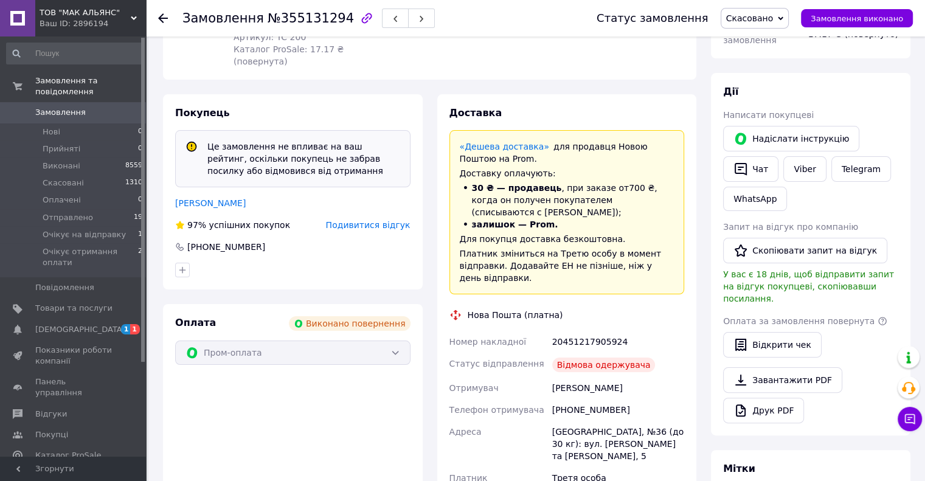
scroll to position [257, 0]
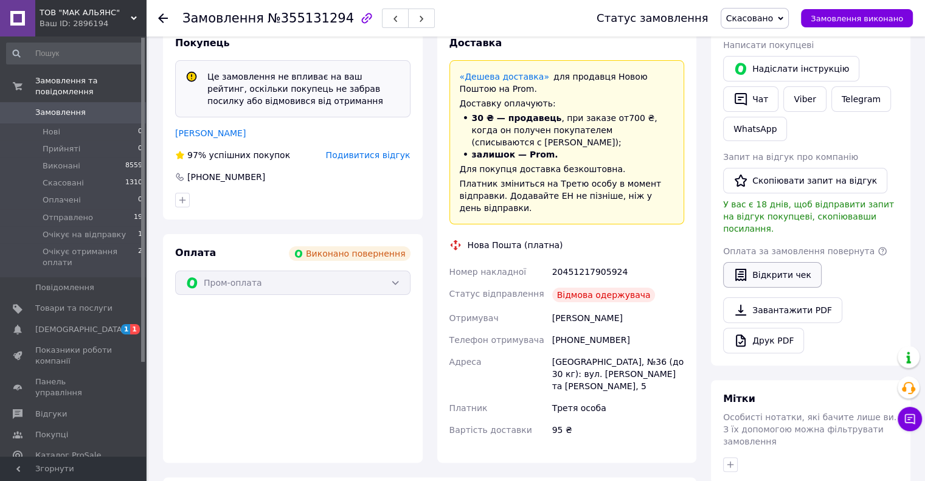
click at [769, 264] on button "Відкрити чек" at bounding box center [772, 275] width 99 height 26
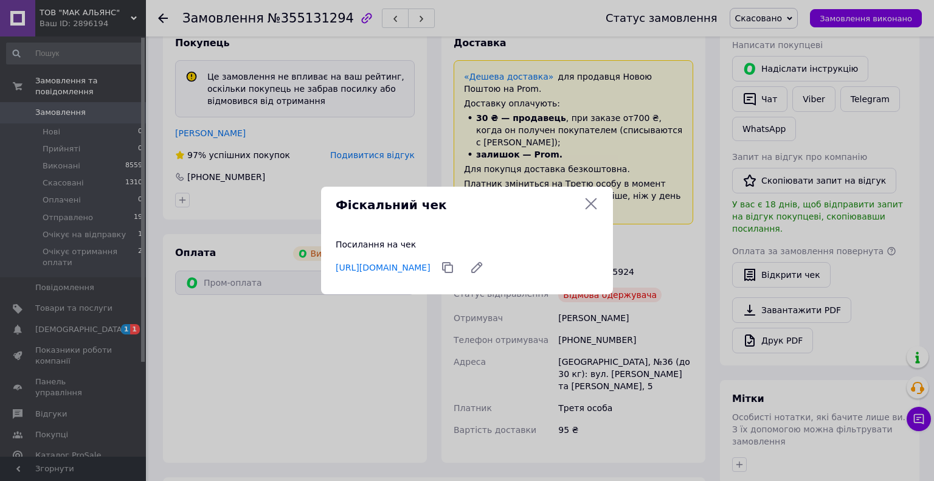
click at [589, 198] on icon at bounding box center [591, 203] width 15 height 15
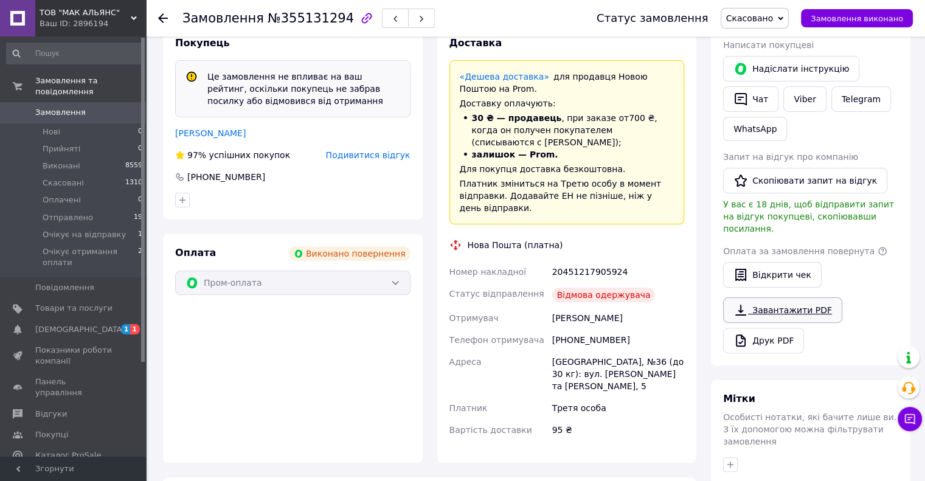
click at [769, 300] on link "Завантажити PDF" at bounding box center [782, 310] width 119 height 26
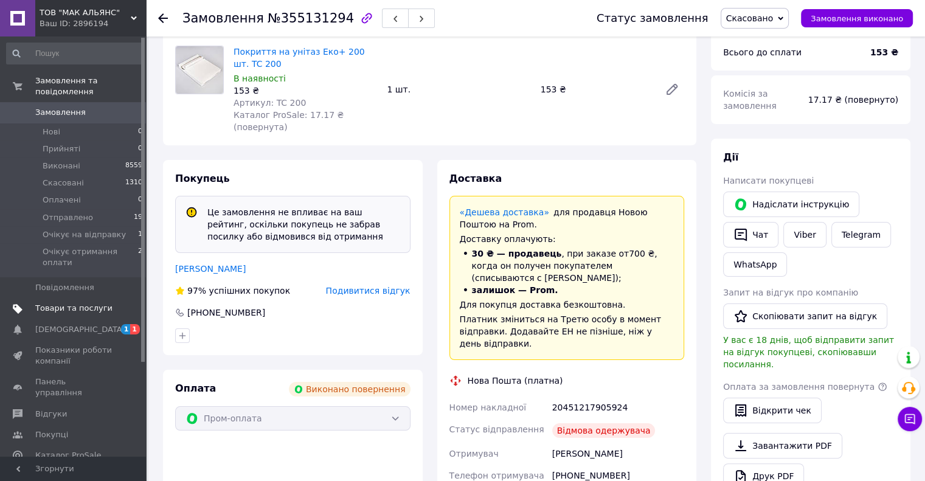
scroll to position [0, 0]
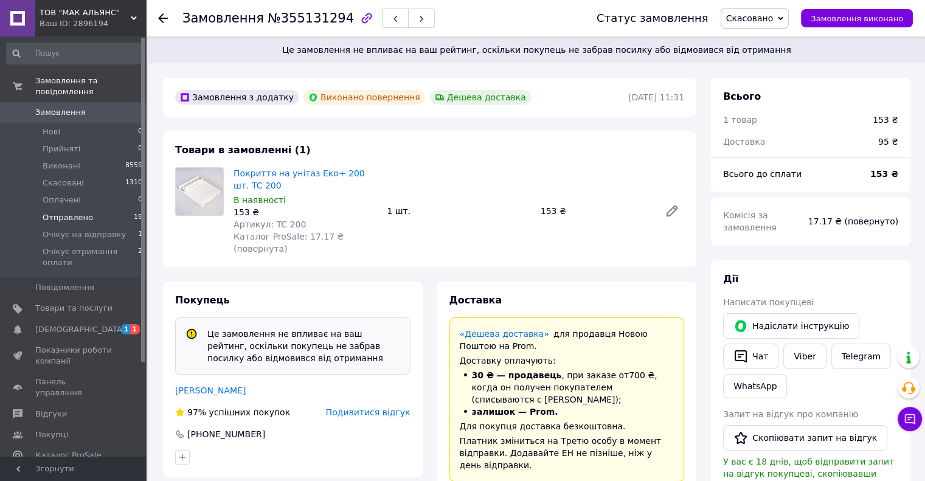
click at [86, 212] on span "Отправлено" at bounding box center [68, 217] width 50 height 11
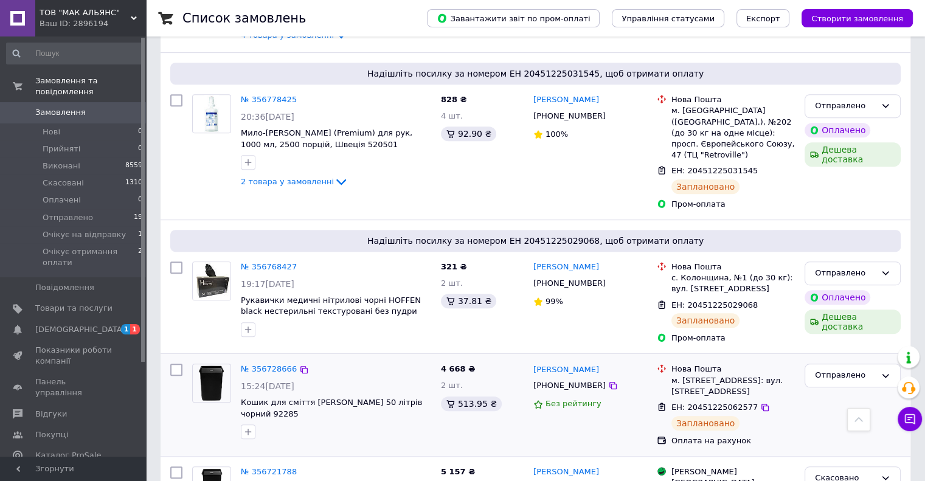
scroll to position [730, 0]
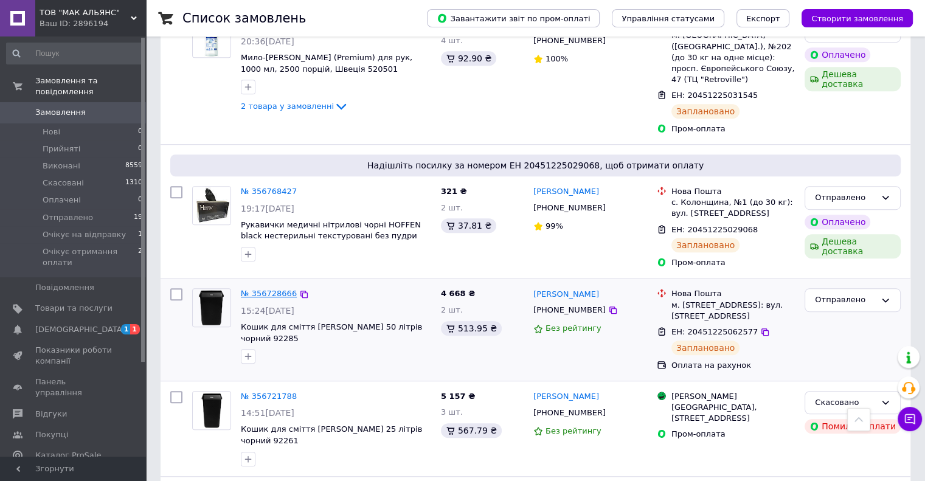
click at [265, 289] on link "№ 356728666" at bounding box center [269, 293] width 56 height 9
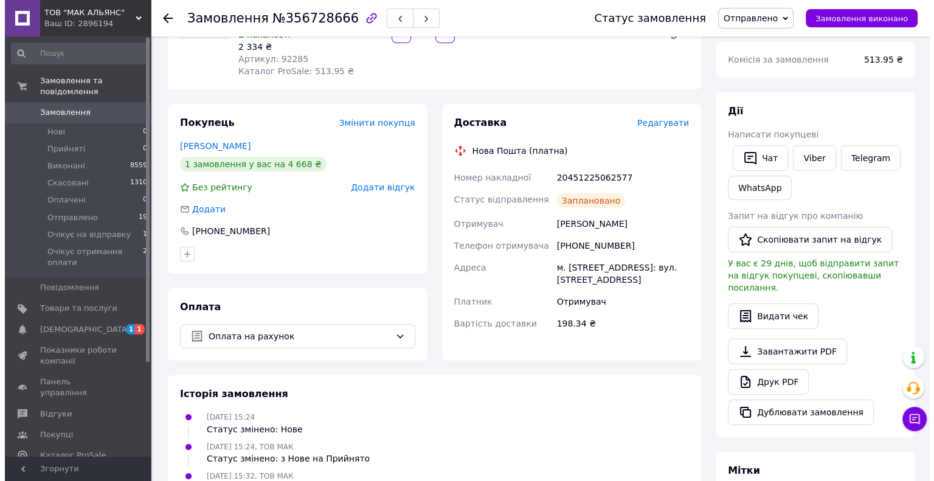
scroll to position [146, 0]
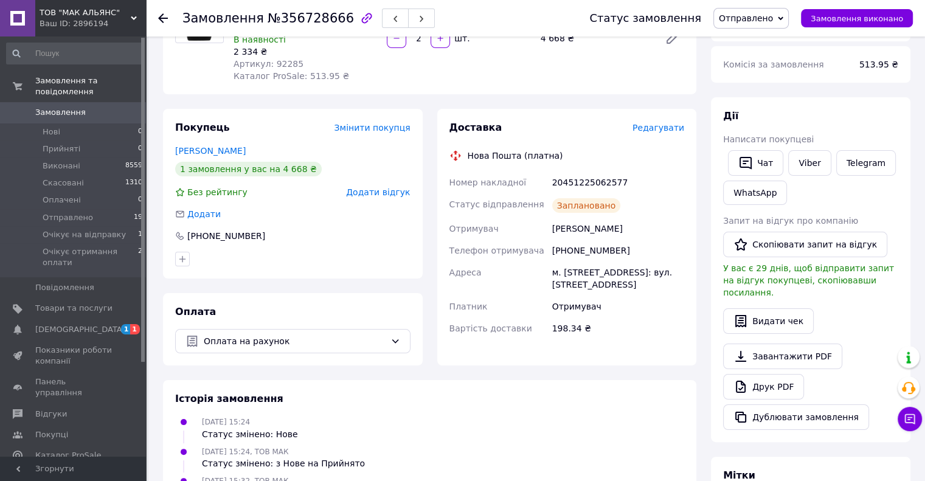
click at [657, 123] on span "Редагувати" at bounding box center [659, 128] width 52 height 10
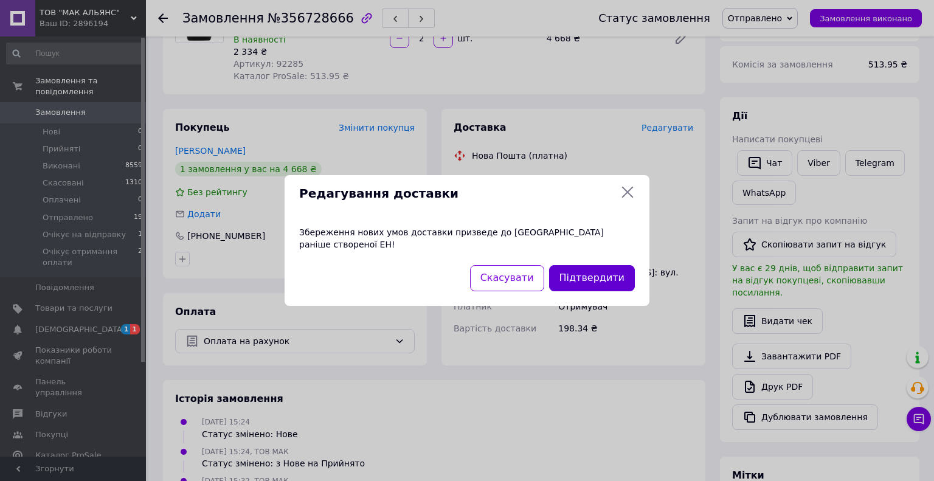
click at [583, 272] on button "Підтвердити" at bounding box center [592, 278] width 86 height 26
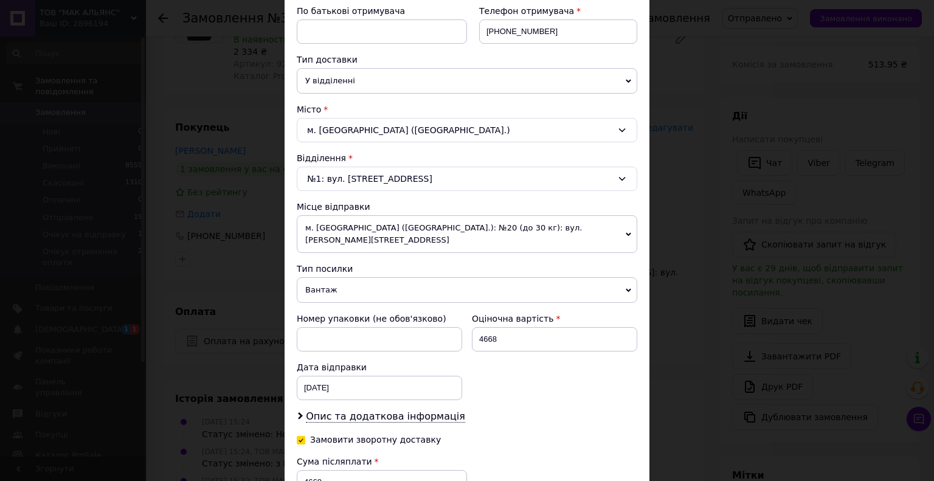
scroll to position [304, 0]
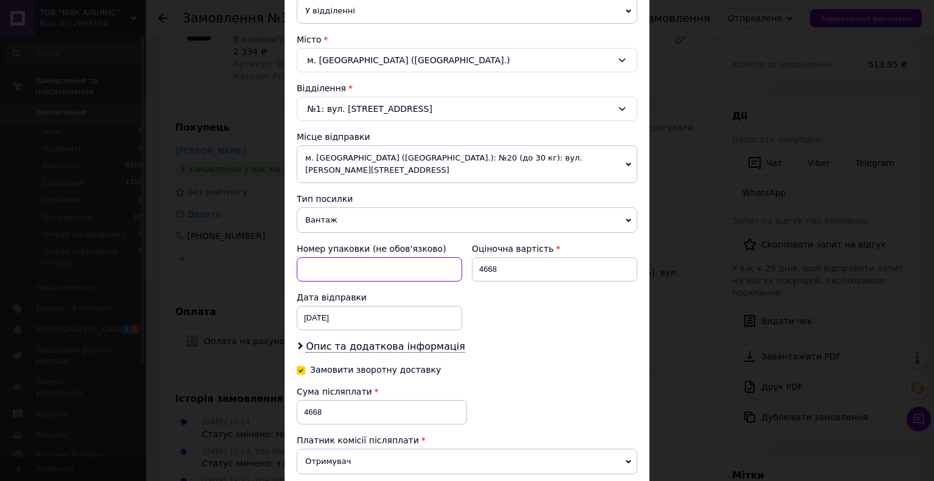
click at [412, 263] on input at bounding box center [379, 269] width 165 height 24
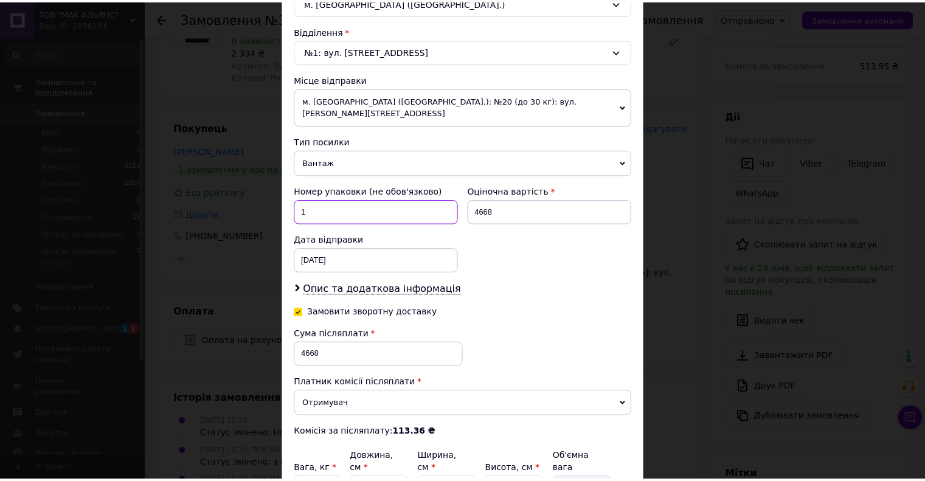
scroll to position [467, 0]
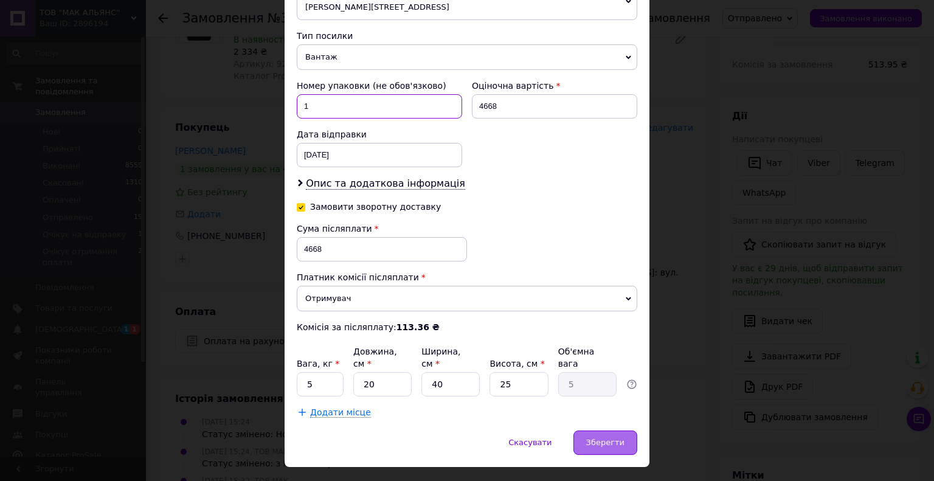
type input "1"
click at [598, 438] on span "Зберегти" at bounding box center [605, 442] width 38 height 9
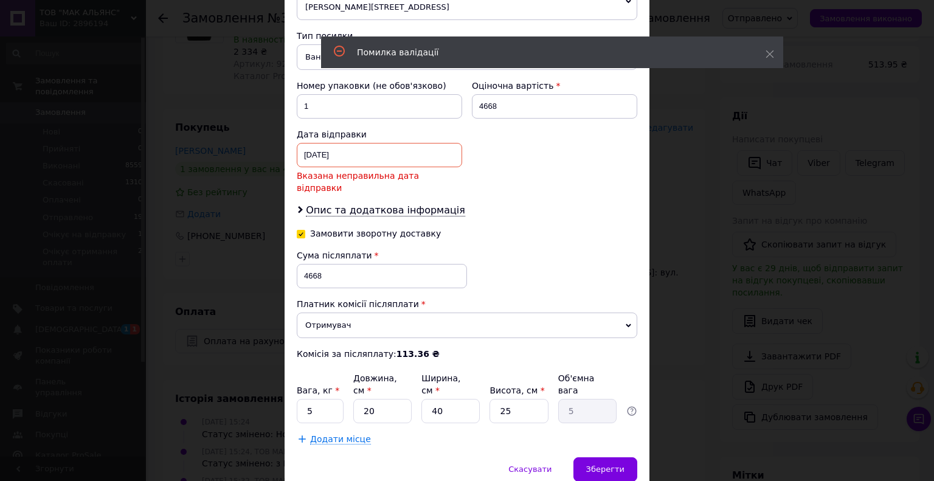
click at [307, 143] on div "[DATE] < 2025 > < Август > Пн Вт Ср Чт Пт Сб Вс 28 29 30 31 1 2 3 4 5 6 7 8 9 1…" at bounding box center [379, 155] width 165 height 24
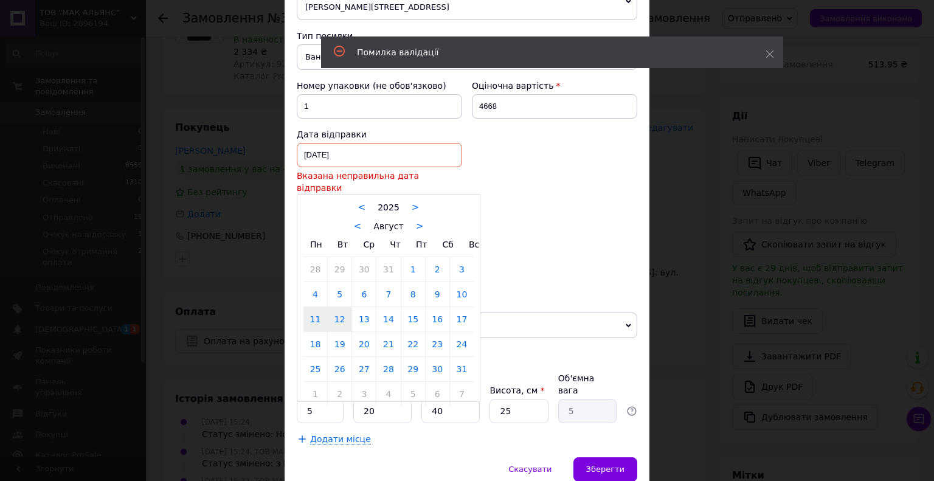
click at [333, 307] on link "12" at bounding box center [340, 319] width 24 height 24
type input "[DATE]"
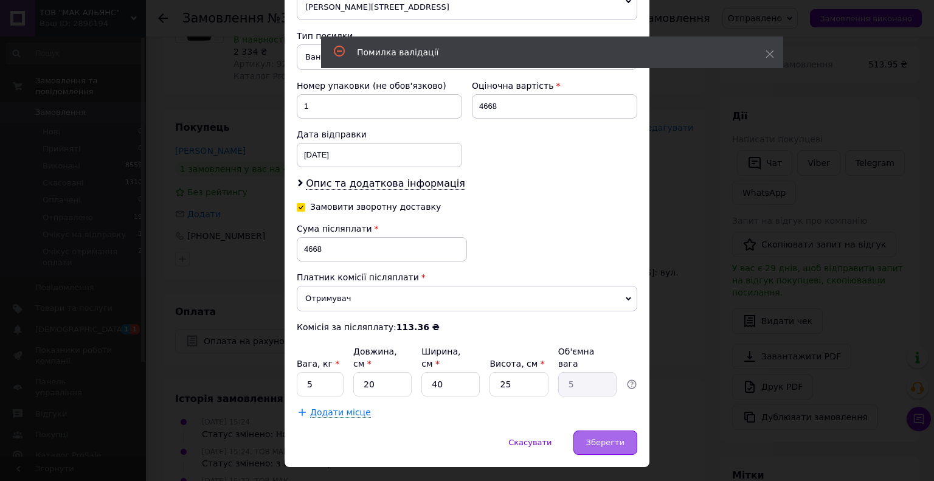
click at [628, 431] on div "Зберегти" at bounding box center [606, 443] width 64 height 24
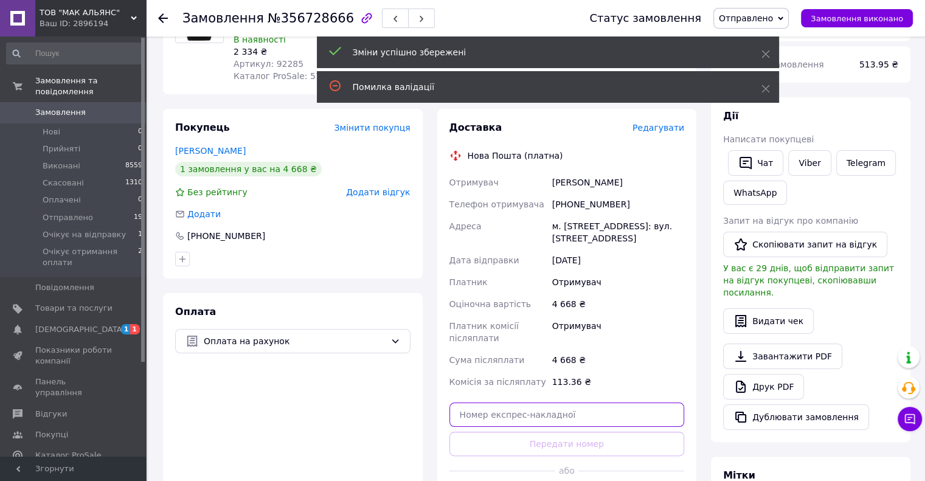
click at [561, 409] on input "text" at bounding box center [566, 415] width 235 height 24
paste input "20451225160269"
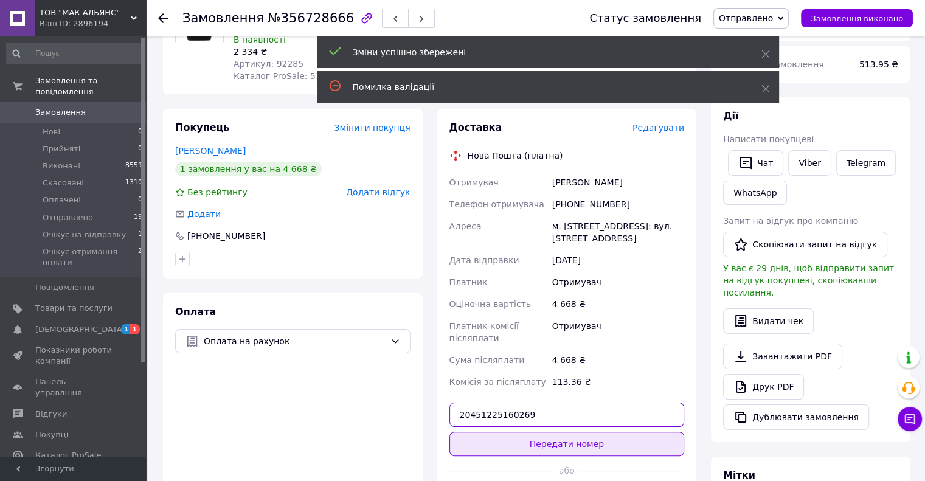
type input "20451225160269"
click at [572, 432] on button "Передати номер" at bounding box center [566, 444] width 235 height 24
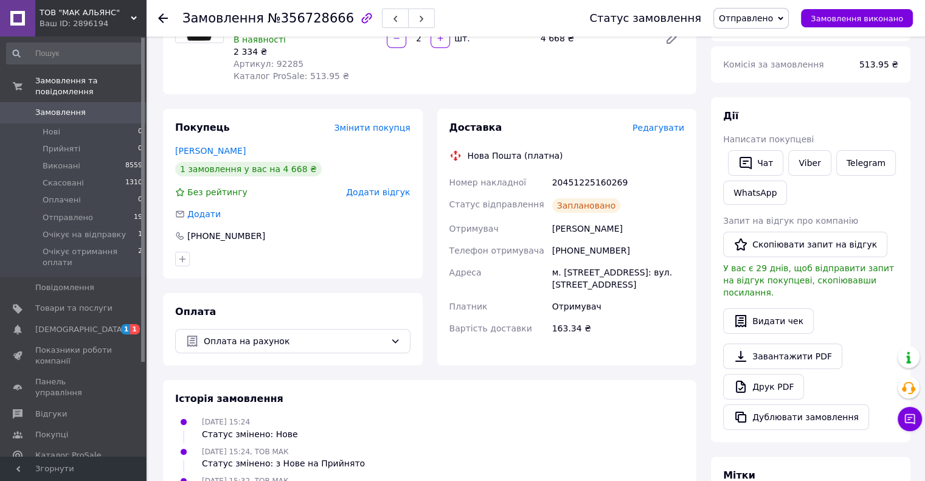
click at [752, 17] on span "Отправлено" at bounding box center [746, 18] width 54 height 10
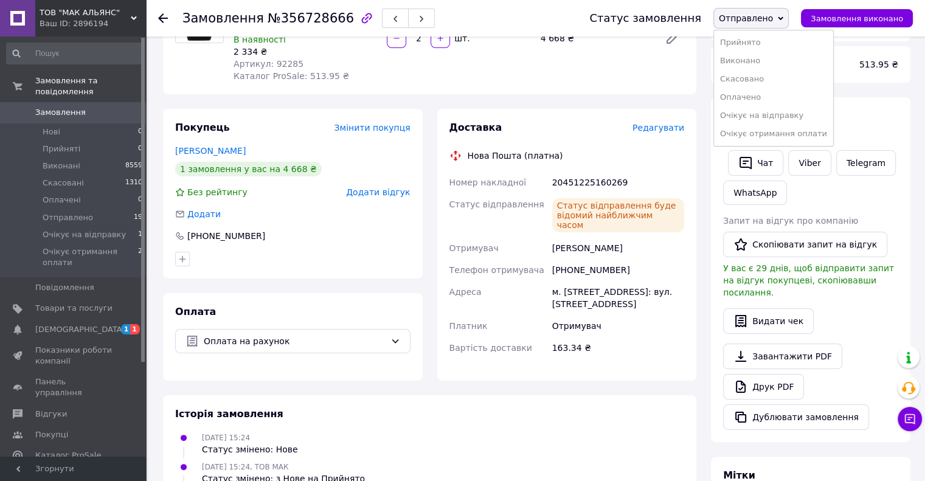
click at [578, 80] on div "Товари в замовленні (1) Додати товар Кошик для сміття [PERSON_NAME] 50 літрів ч…" at bounding box center [429, 27] width 533 height 136
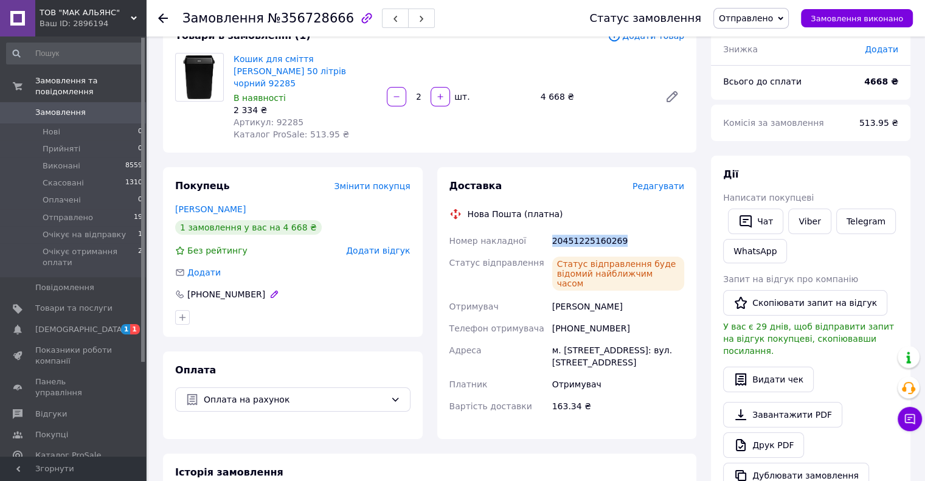
scroll to position [182, 0]
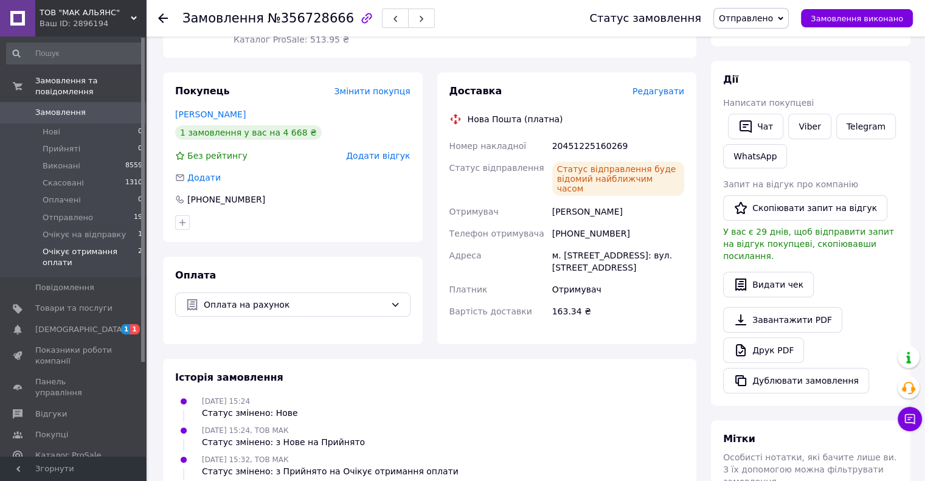
click at [99, 246] on span "Очікує отримання оплати" at bounding box center [90, 257] width 95 height 22
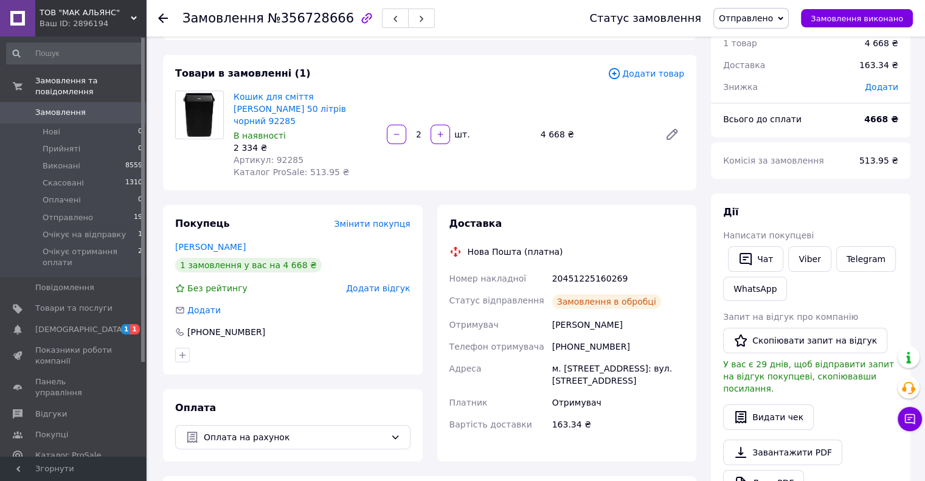
scroll to position [75, 0]
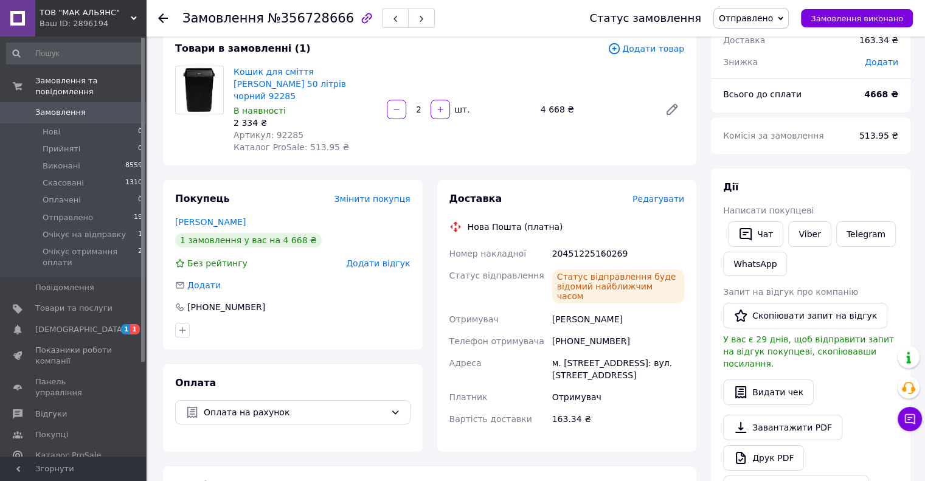
click at [277, 130] on span "Артикул: 92285" at bounding box center [269, 135] width 70 height 10
copy span "92285"
click at [799, 238] on link "Viber" at bounding box center [809, 234] width 43 height 26
